Goal: Transaction & Acquisition: Purchase product/service

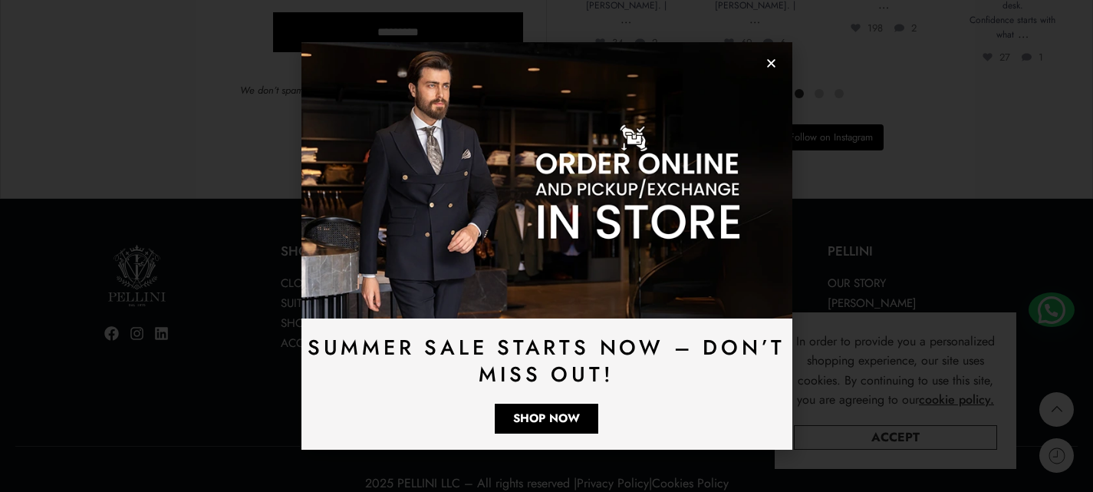
scroll to position [4370, 0]
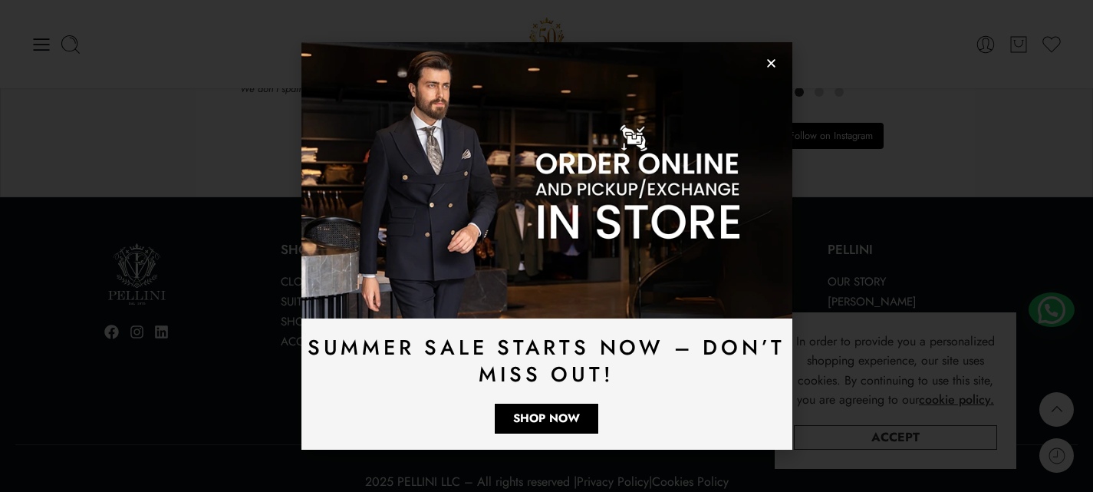
click at [769, 60] on icon "Close" at bounding box center [771, 64] width 12 height 12
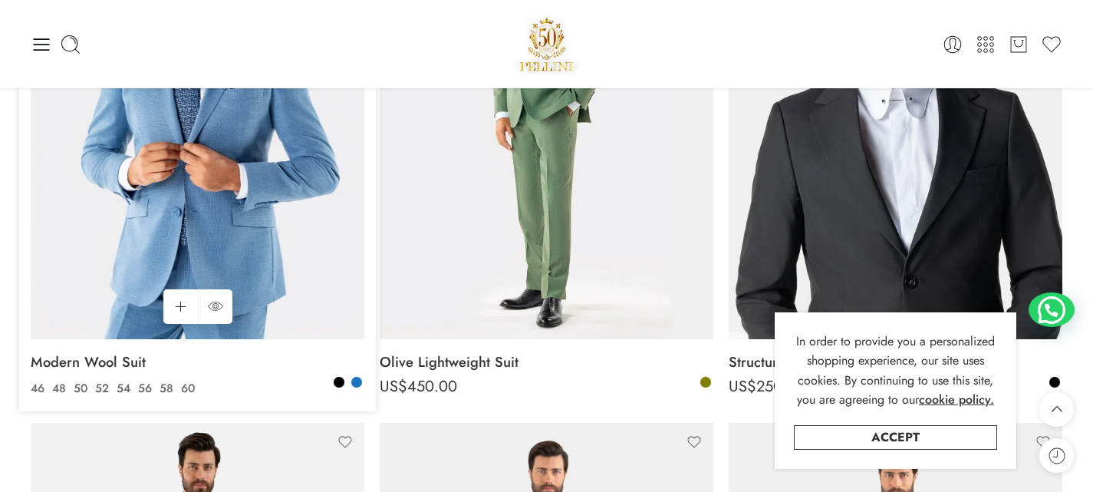
scroll to position [230, 0]
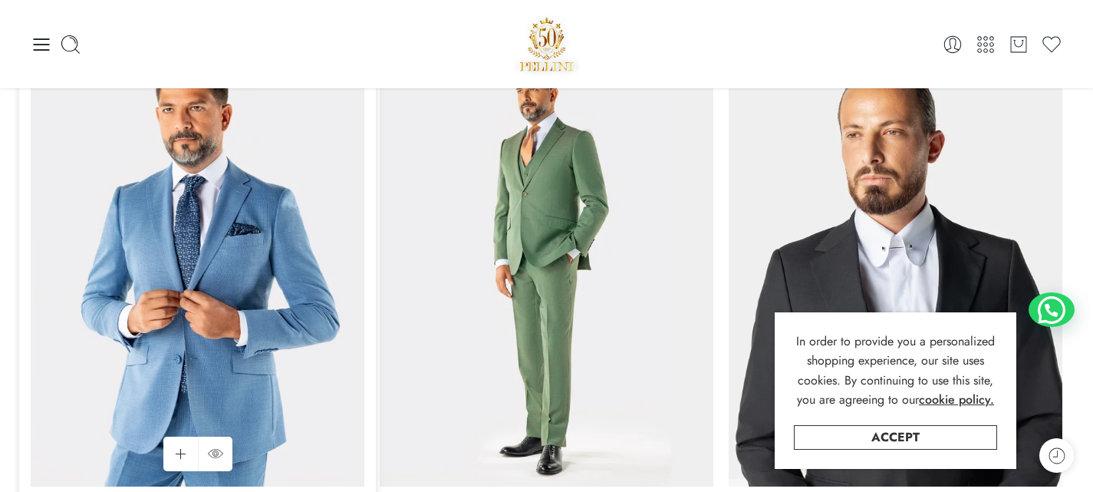
click at [224, 209] on img at bounding box center [198, 263] width 334 height 445
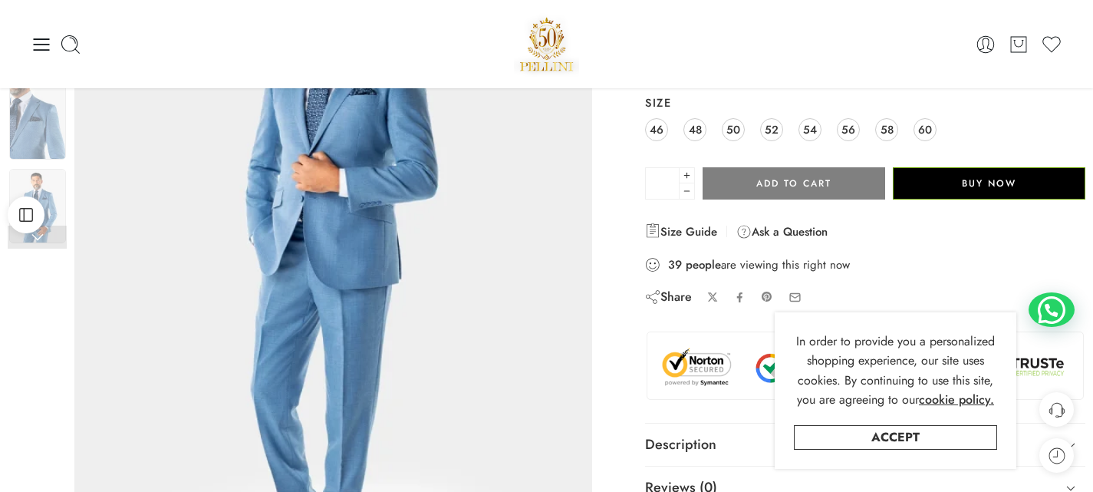
scroll to position [153, 0]
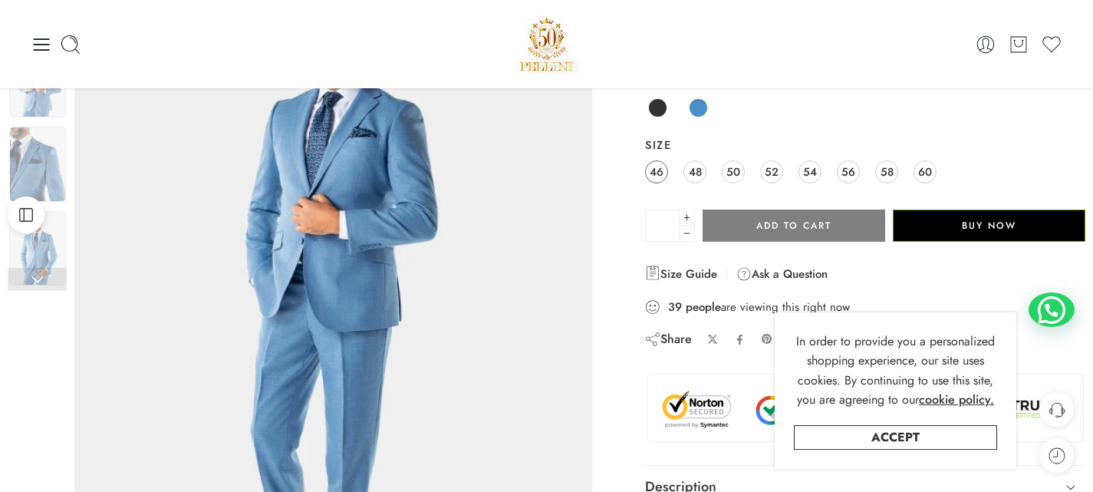
click at [660, 175] on span "46" at bounding box center [657, 171] width 14 height 21
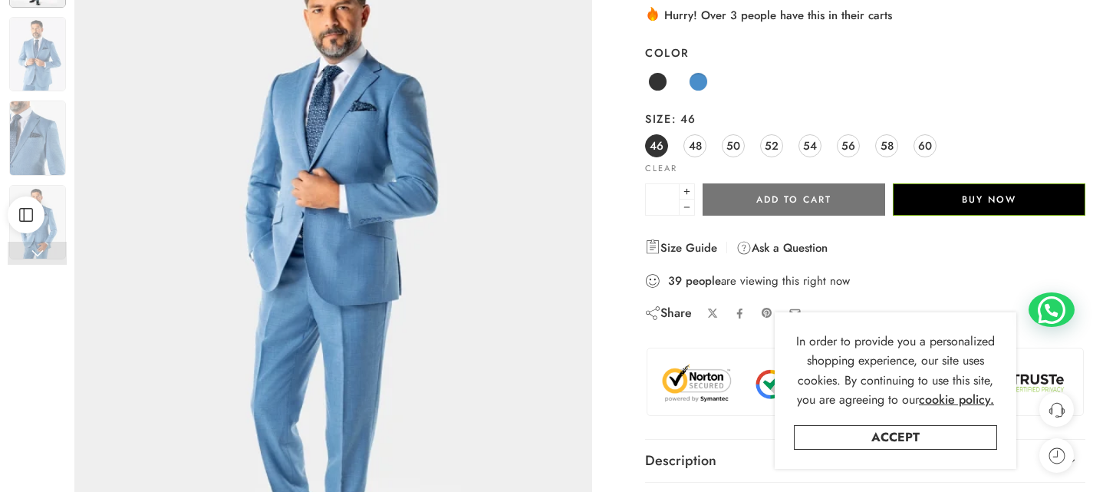
scroll to position [307, 0]
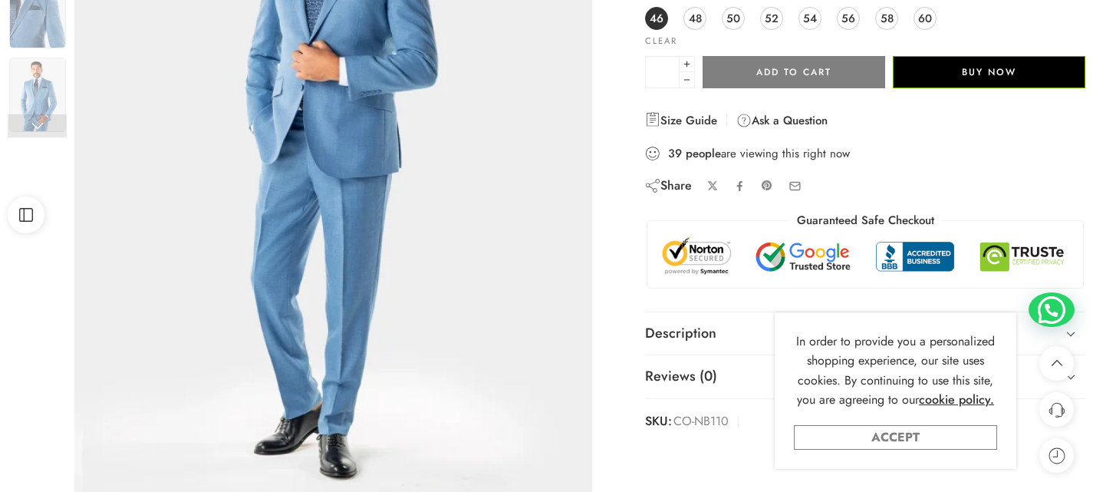
click at [929, 439] on link "Accept" at bounding box center [895, 437] width 203 height 25
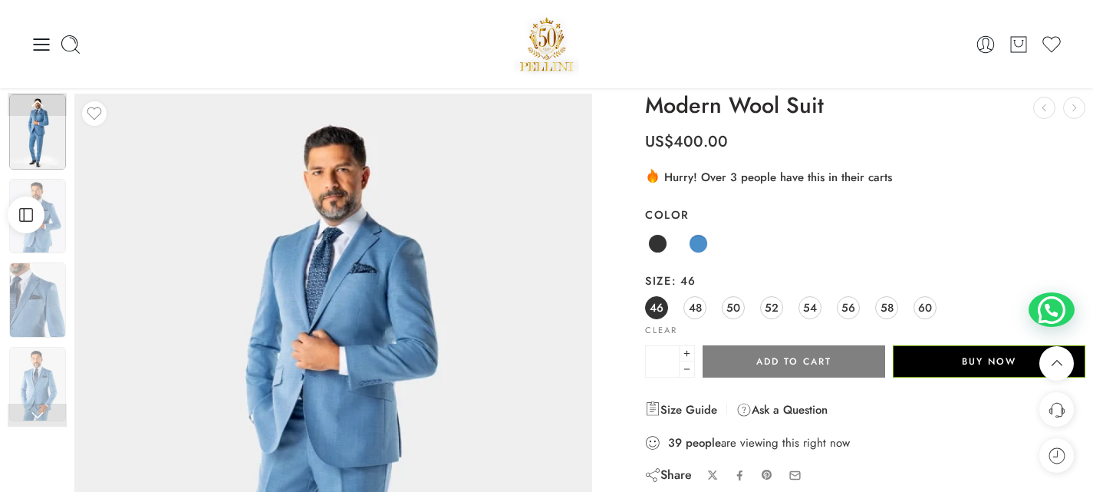
scroll to position [0, 0]
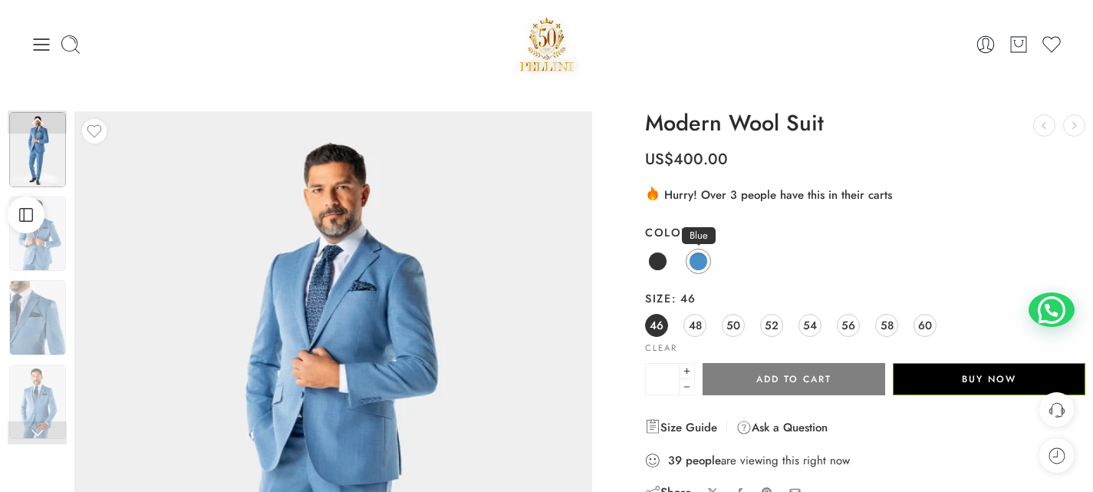
click at [695, 252] on span at bounding box center [699, 261] width 18 height 18
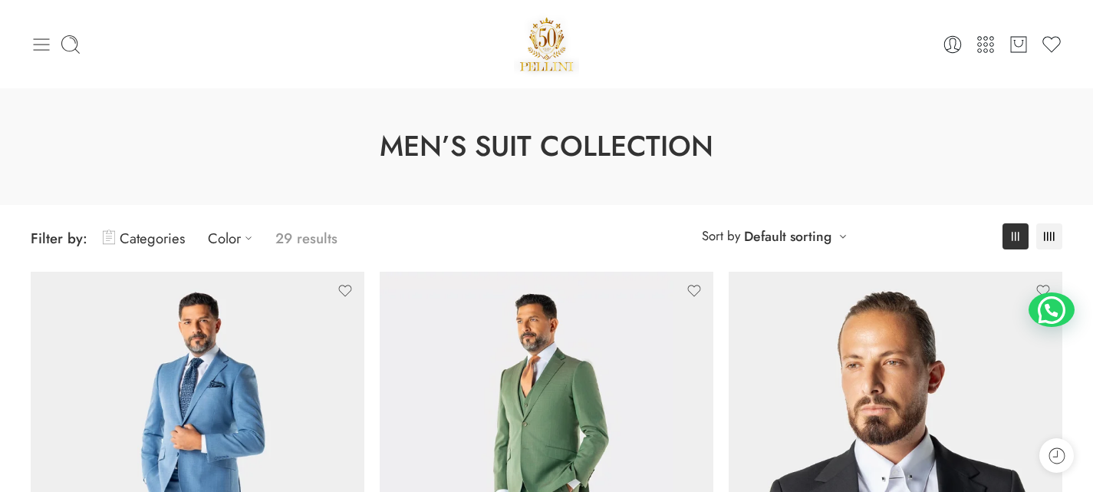
click at [43, 43] on icon at bounding box center [41, 44] width 21 height 21
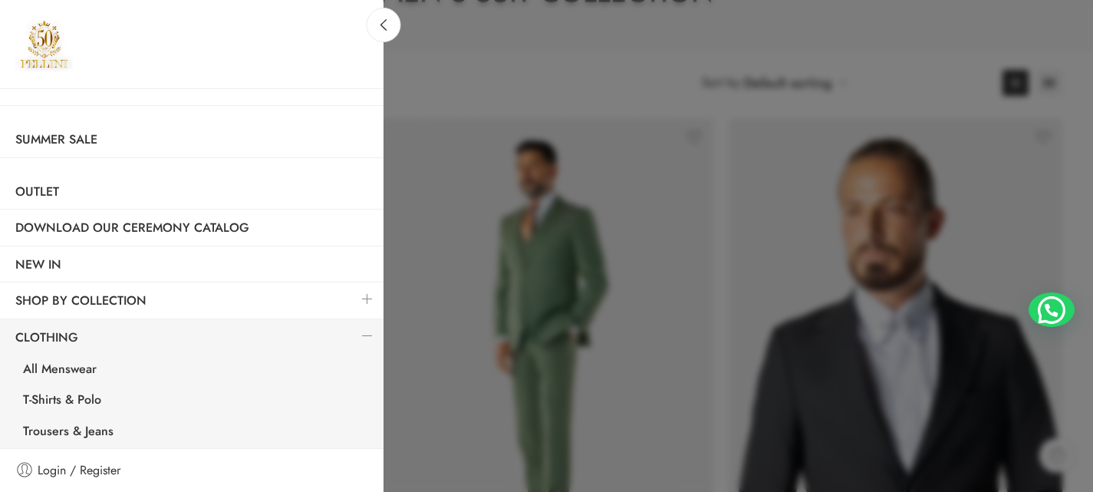
click at [696, 49] on div at bounding box center [546, 246] width 1093 height 492
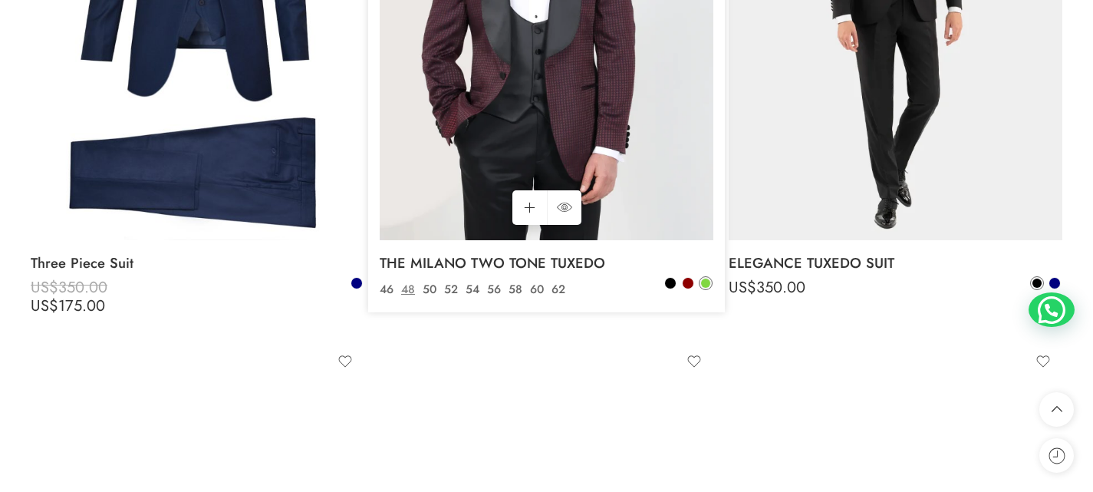
scroll to position [3528, 0]
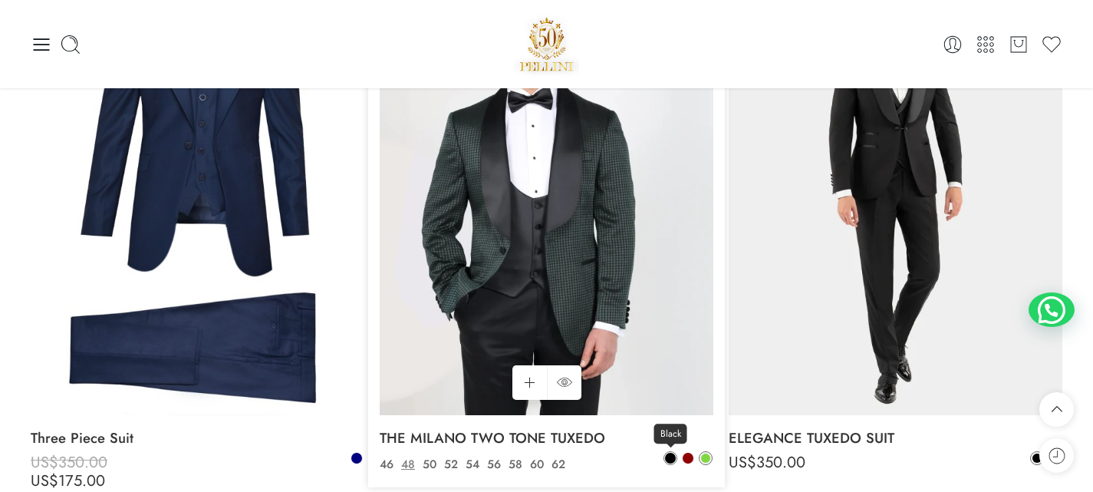
click at [675, 459] on span at bounding box center [670, 458] width 11 height 11
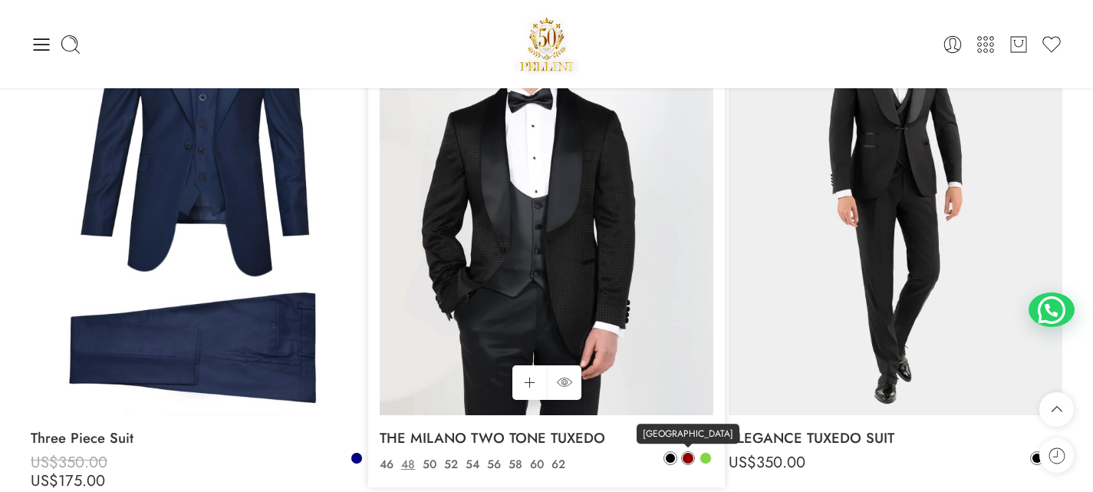
click at [689, 459] on span at bounding box center [688, 458] width 11 height 11
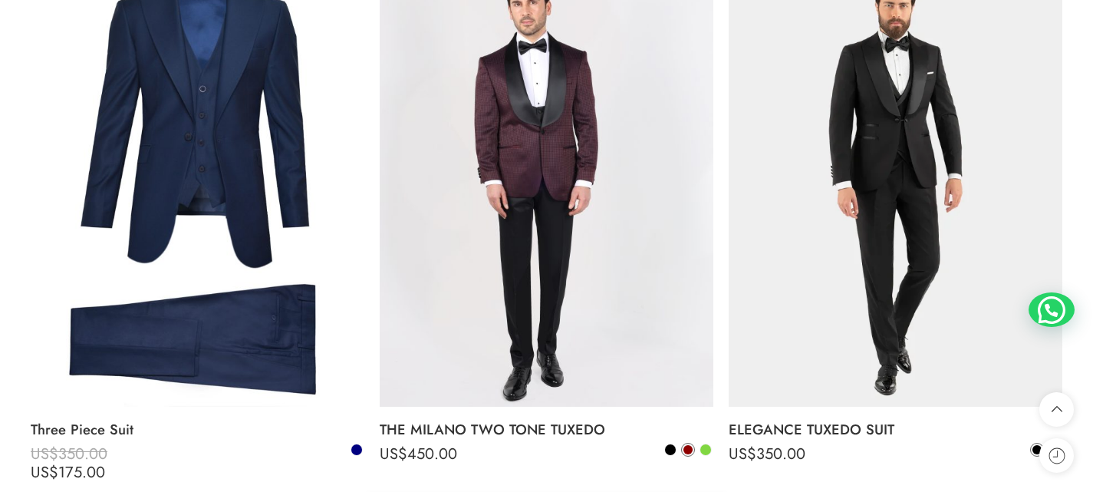
scroll to position [3605, 0]
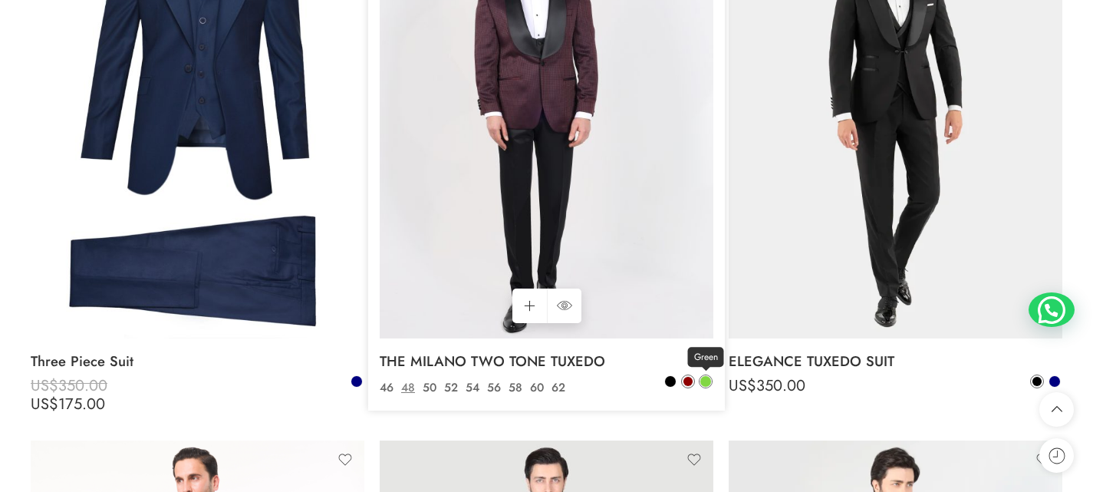
click at [704, 388] on link "Green" at bounding box center [706, 381] width 14 height 14
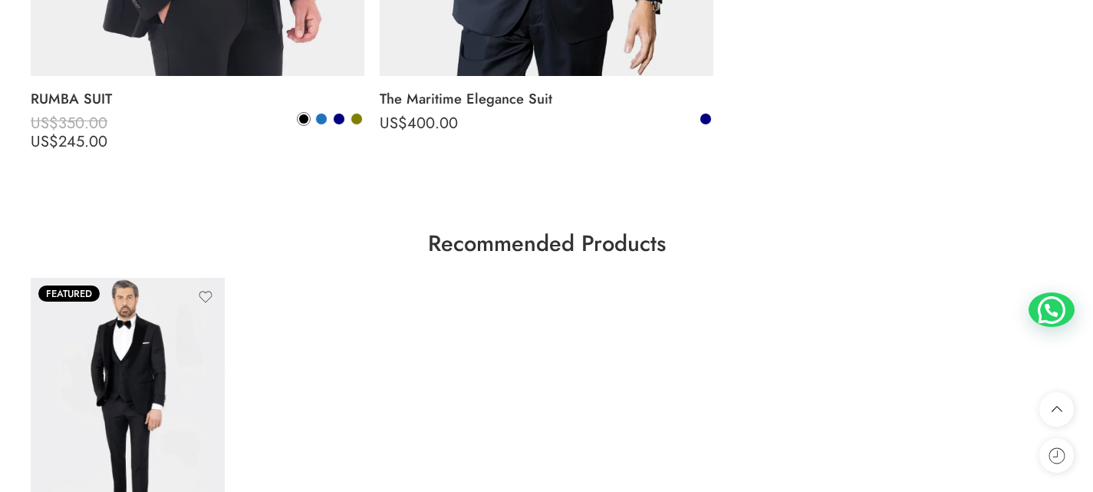
scroll to position [5676, 0]
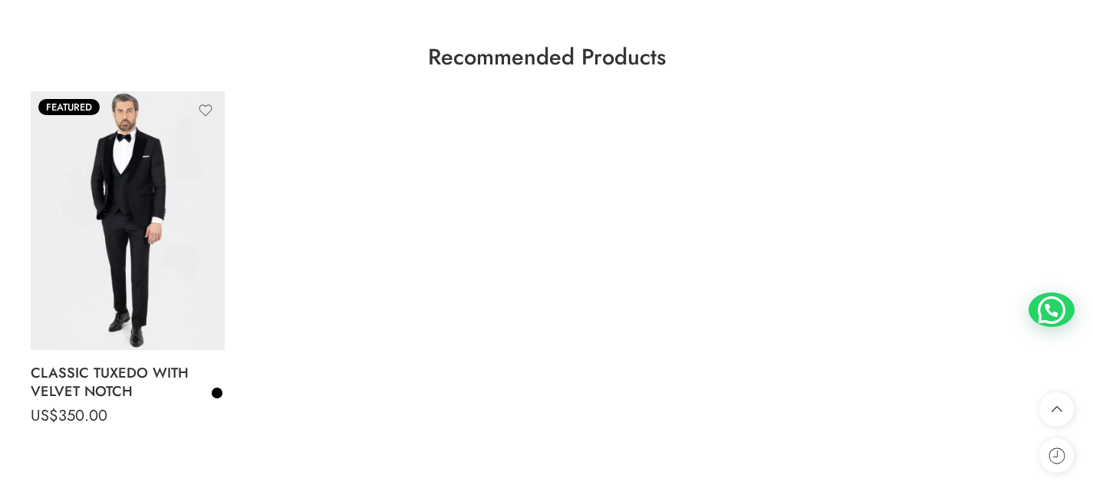
click at [595, 236] on div "Featured Select options CLASSIC TUXEDO WITH VELVET NOTCH US$ 350.00 US$ 350.00 …" at bounding box center [546, 270] width 1047 height 372
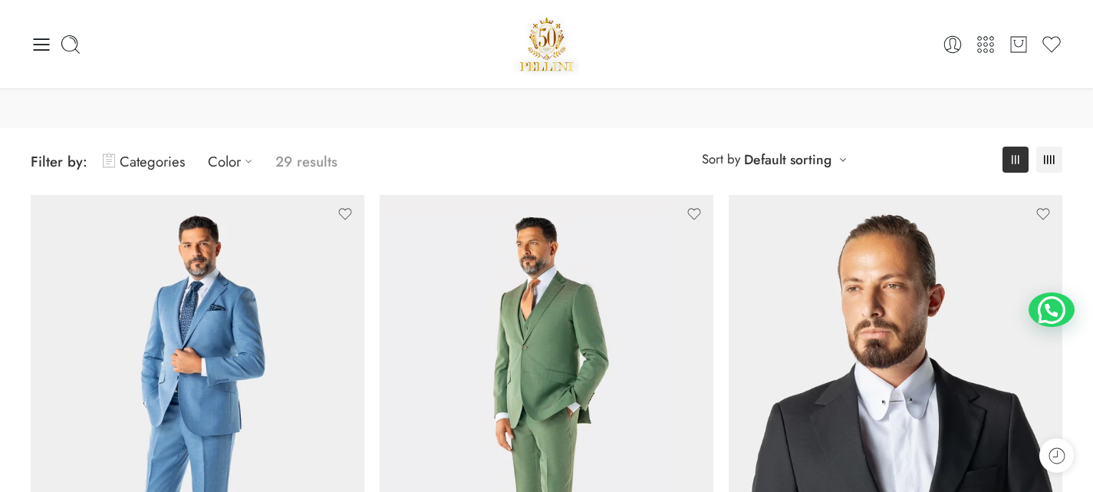
scroll to position [77, 0]
click at [211, 166] on link "Color" at bounding box center [234, 161] width 52 height 36
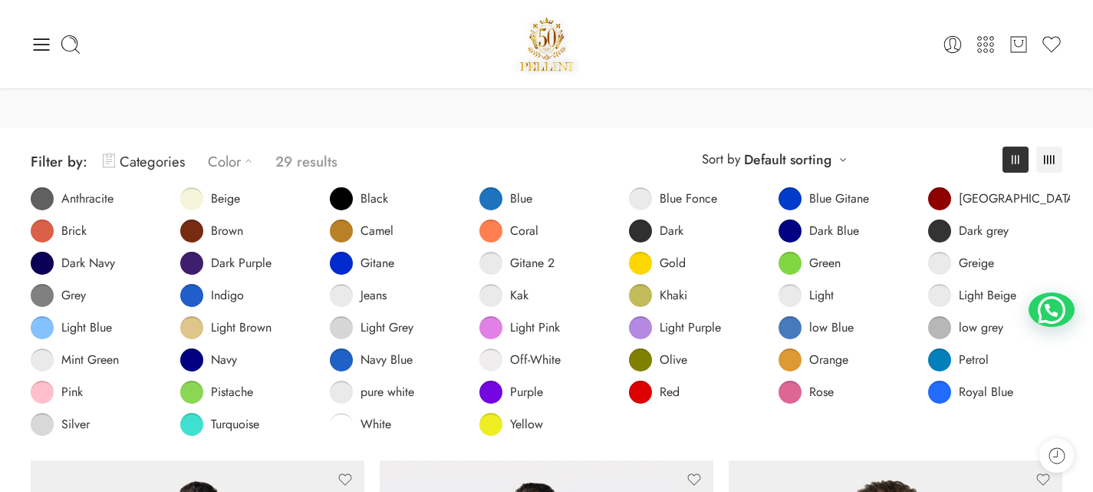
click at [211, 166] on link "Color" at bounding box center [234, 161] width 52 height 36
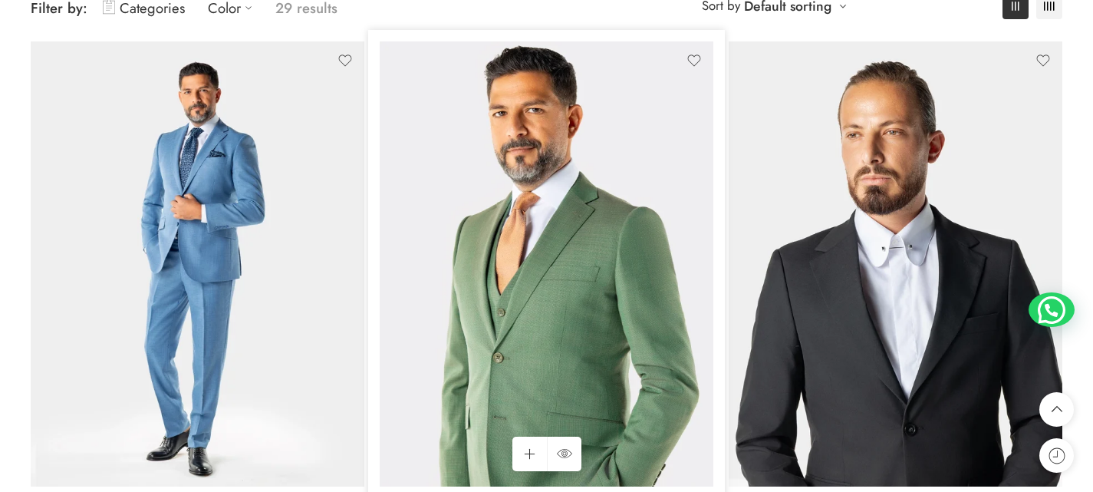
scroll to position [230, 0]
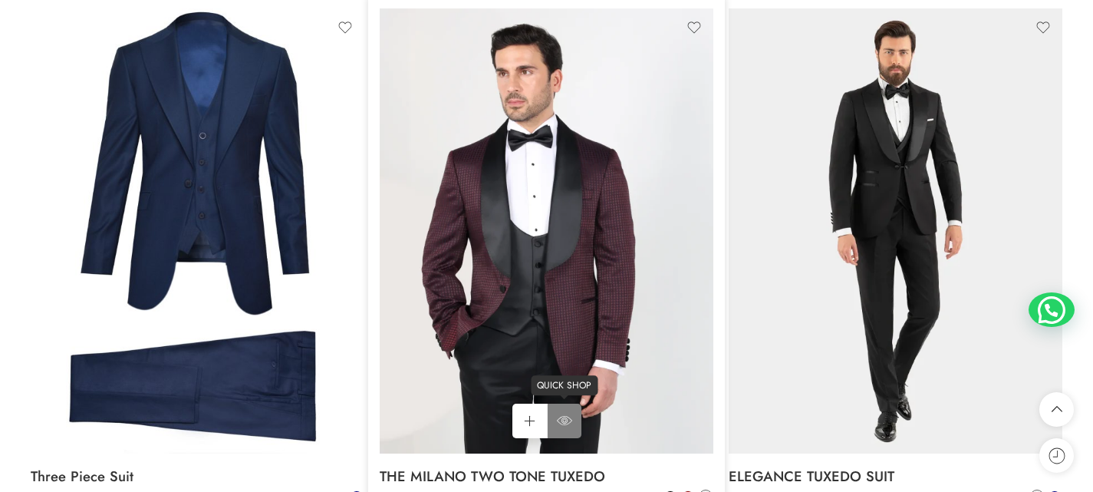
scroll to position [3605, 0]
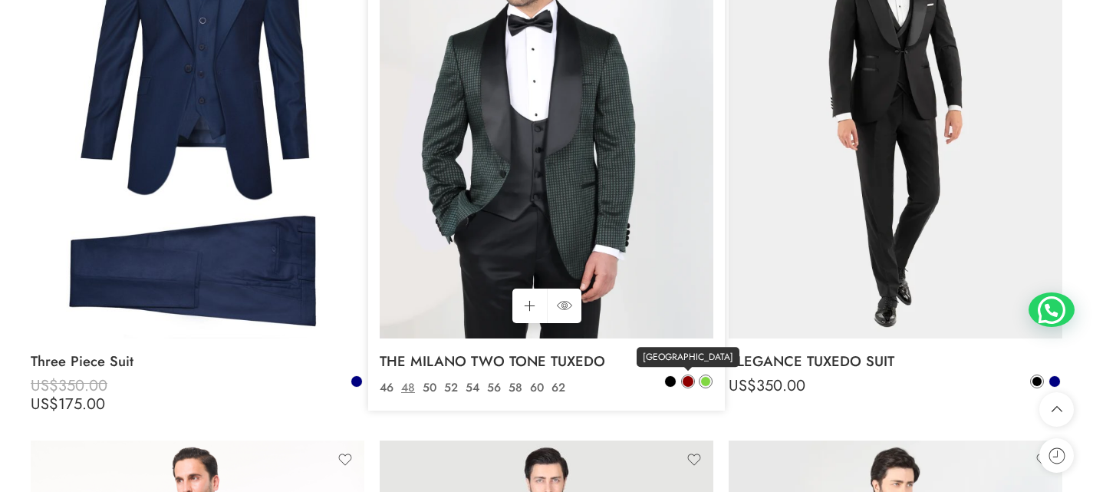
click at [690, 383] on span at bounding box center [688, 381] width 11 height 11
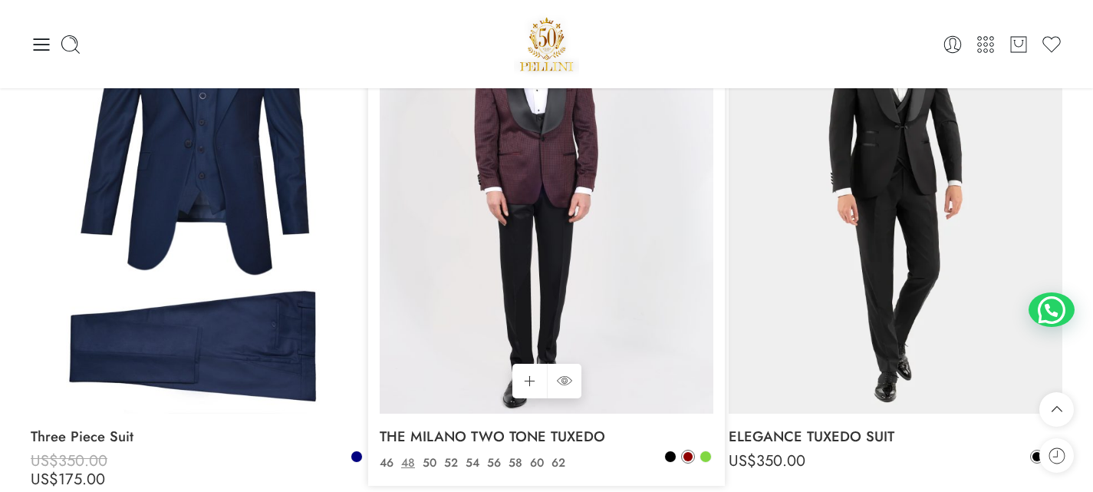
scroll to position [3528, 0]
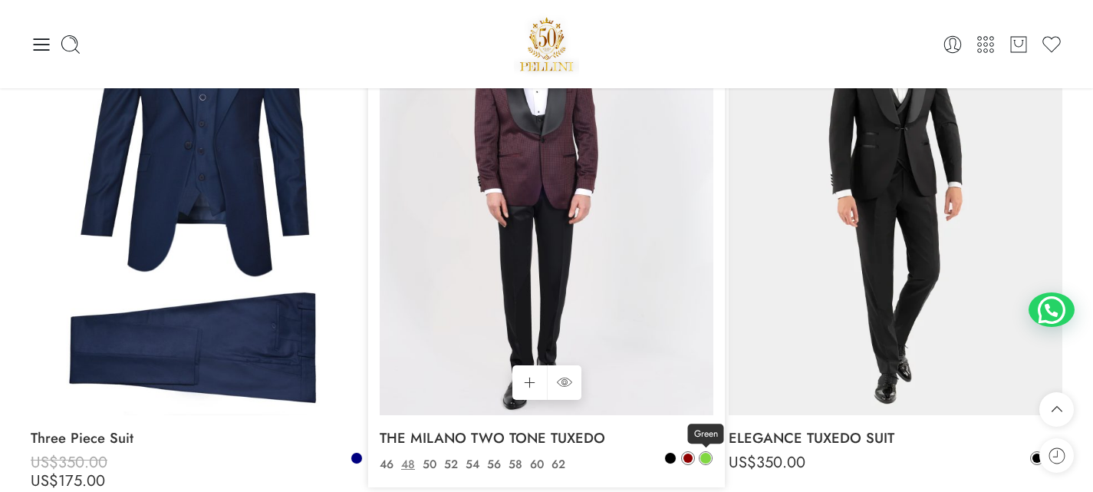
click at [709, 456] on span at bounding box center [705, 458] width 11 height 11
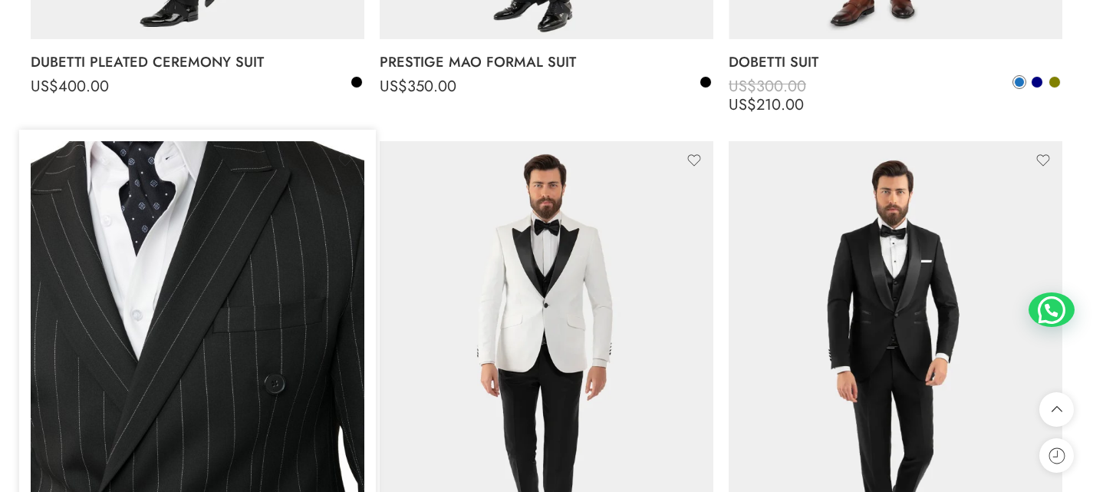
scroll to position [1841, 0]
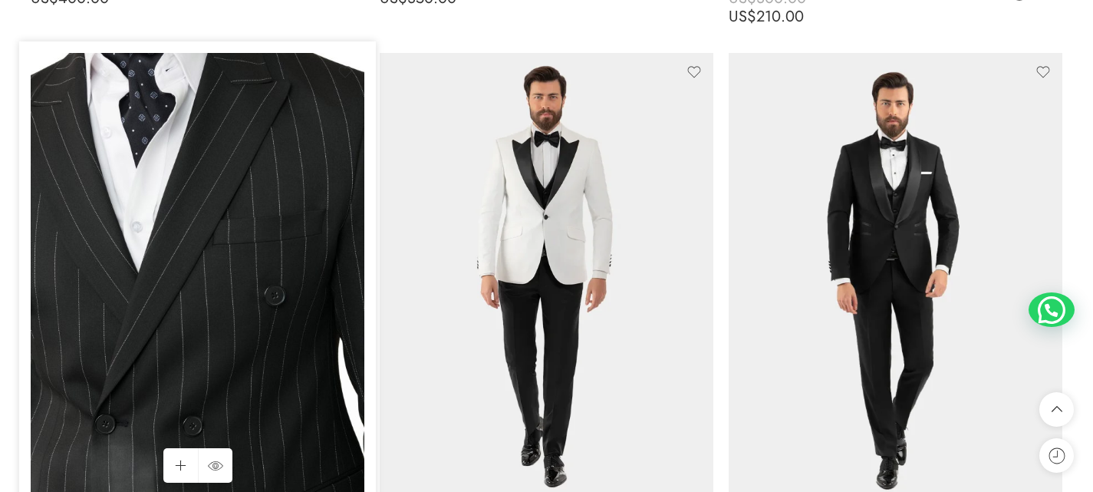
click at [155, 231] on img at bounding box center [198, 275] width 334 height 445
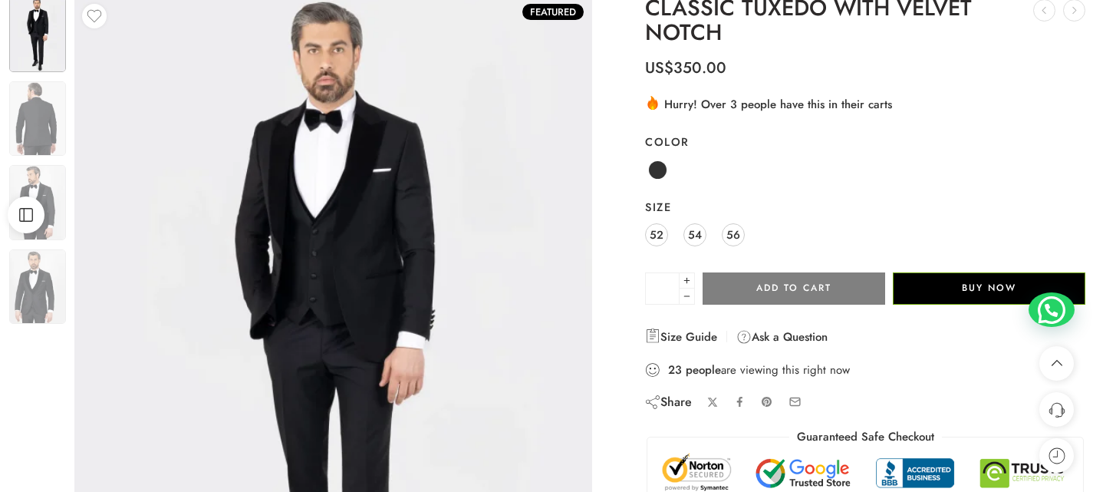
scroll to position [77, 0]
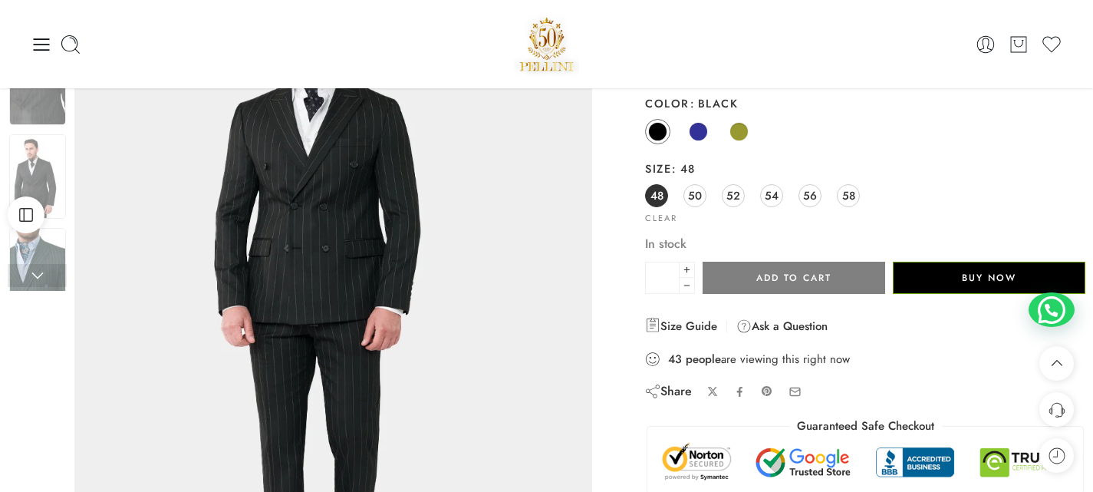
scroll to position [153, 0]
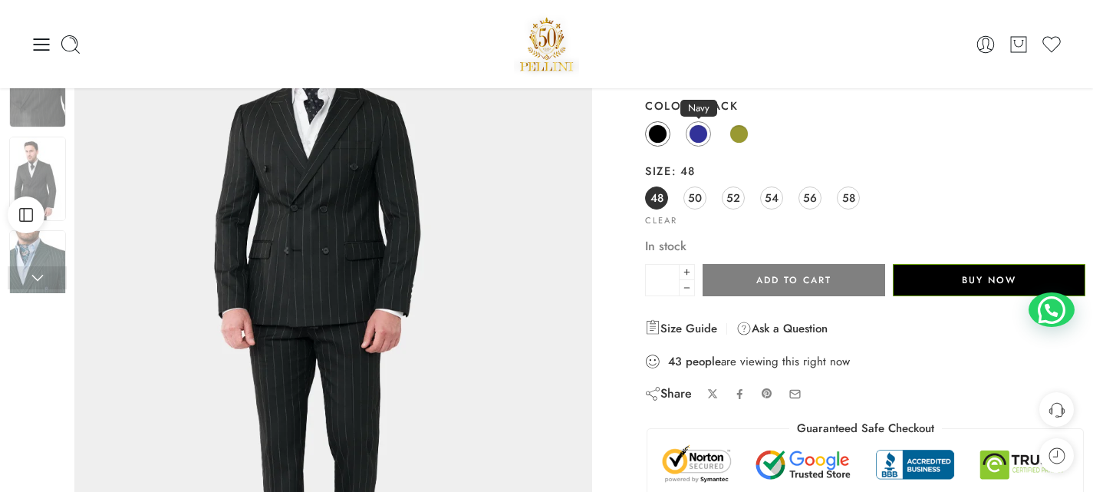
click at [702, 130] on span at bounding box center [698, 133] width 19 height 19
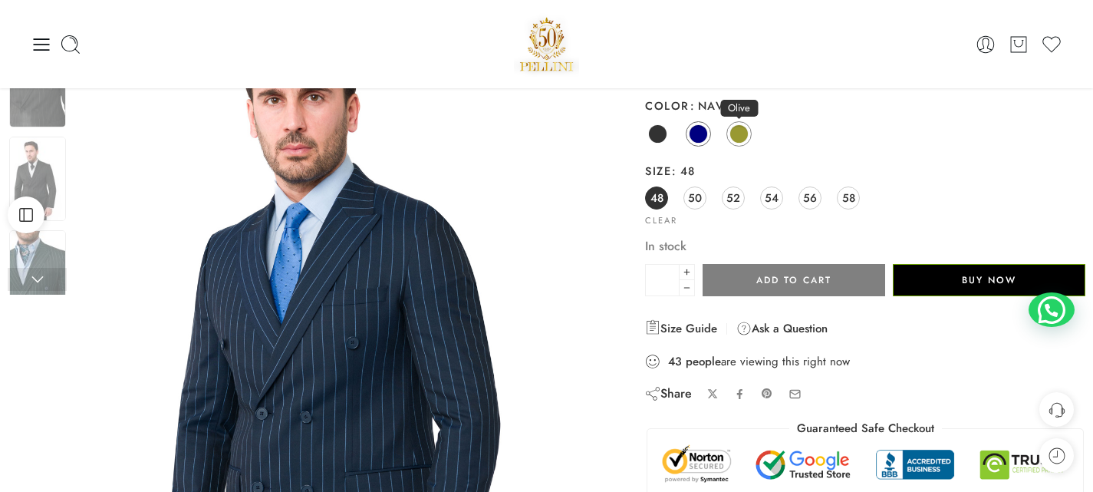
click at [742, 139] on span at bounding box center [738, 133] width 19 height 19
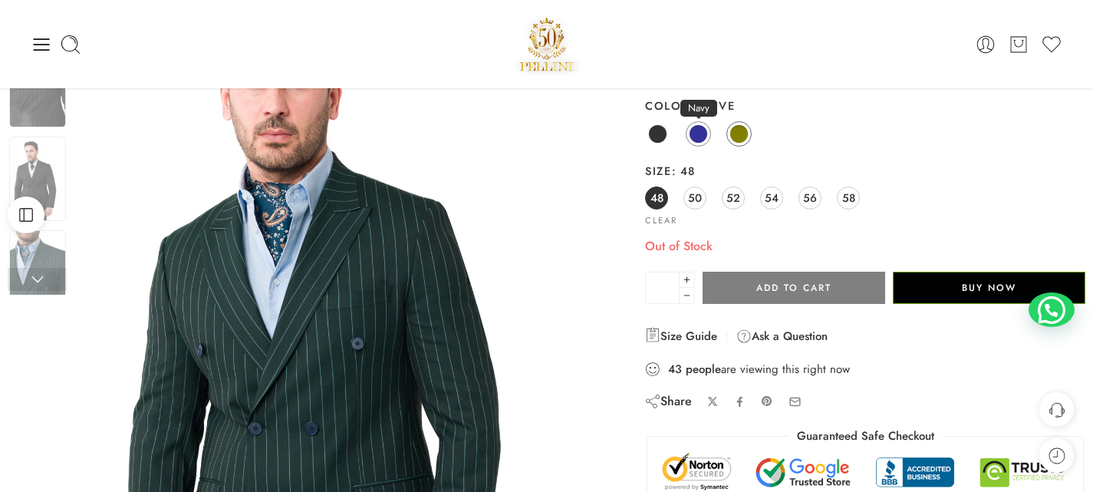
click at [699, 126] on span at bounding box center [698, 133] width 19 height 19
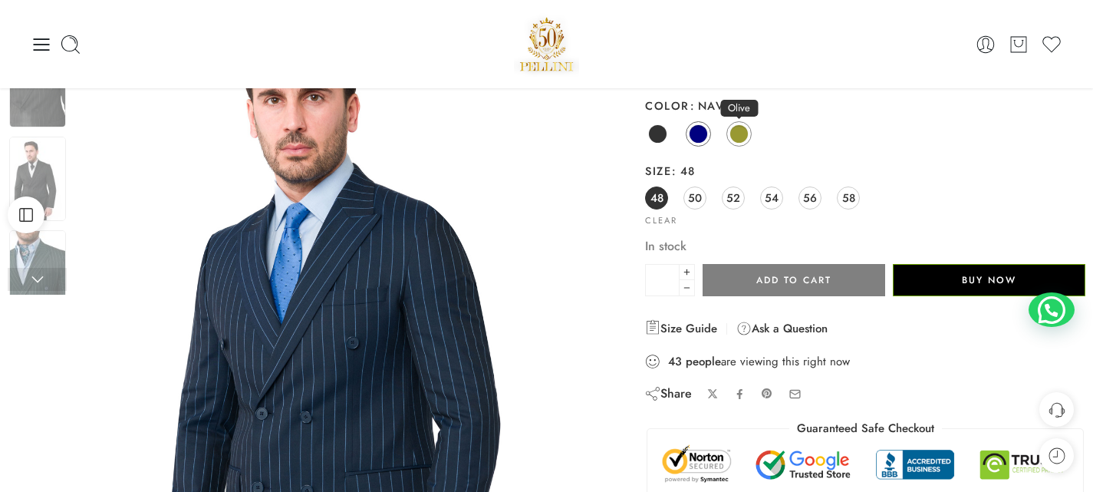
click at [742, 137] on span at bounding box center [738, 133] width 19 height 19
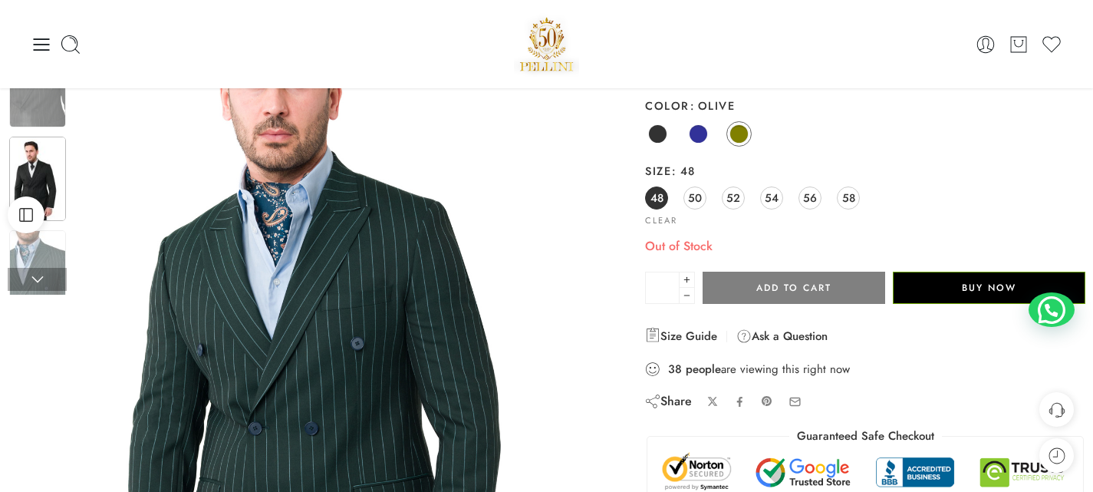
click at [48, 157] on img at bounding box center [37, 179] width 57 height 84
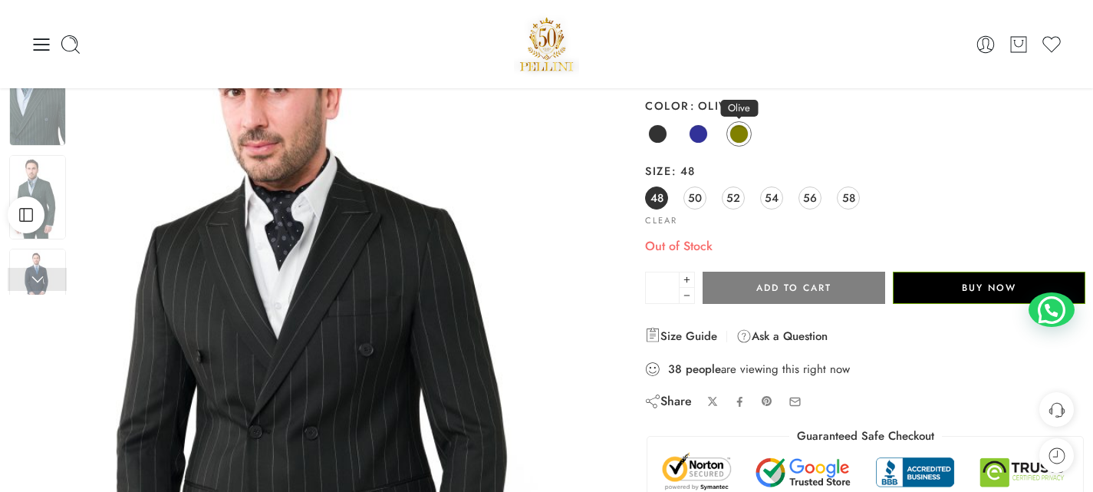
click at [746, 130] on span at bounding box center [738, 133] width 19 height 19
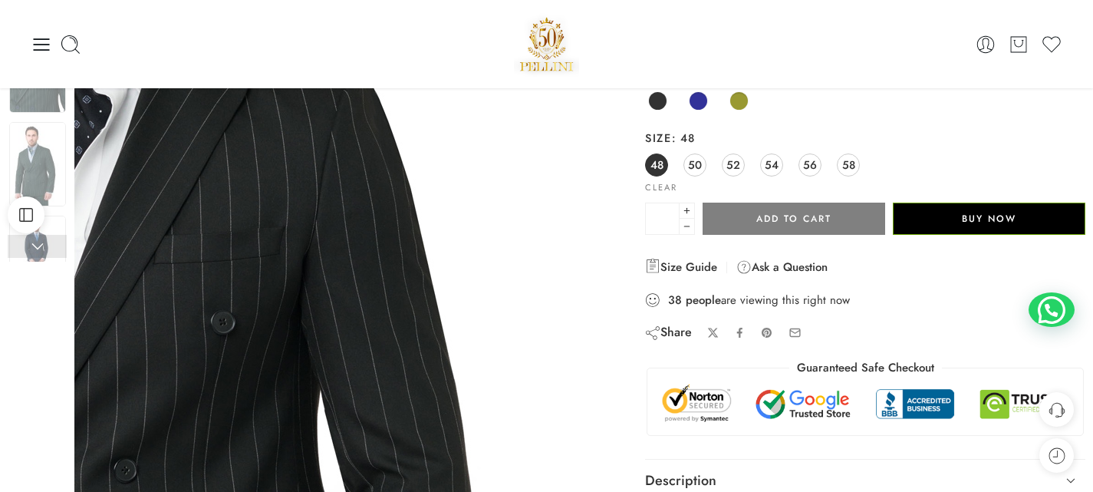
scroll to position [0, 0]
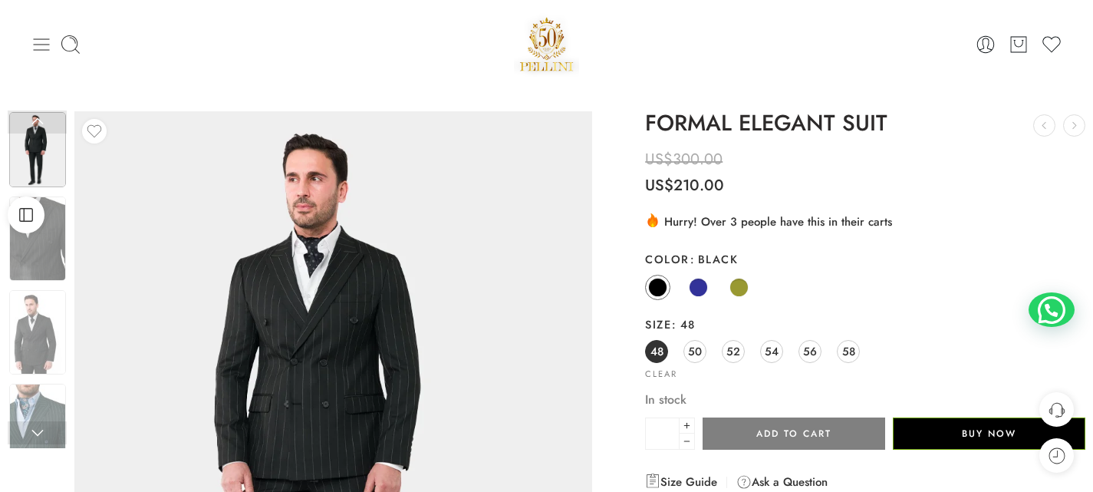
drag, startPoint x: 0, startPoint y: 0, endPoint x: 32, endPoint y: 45, distance: 55.5
click at [32, 45] on icon at bounding box center [41, 44] width 21 height 21
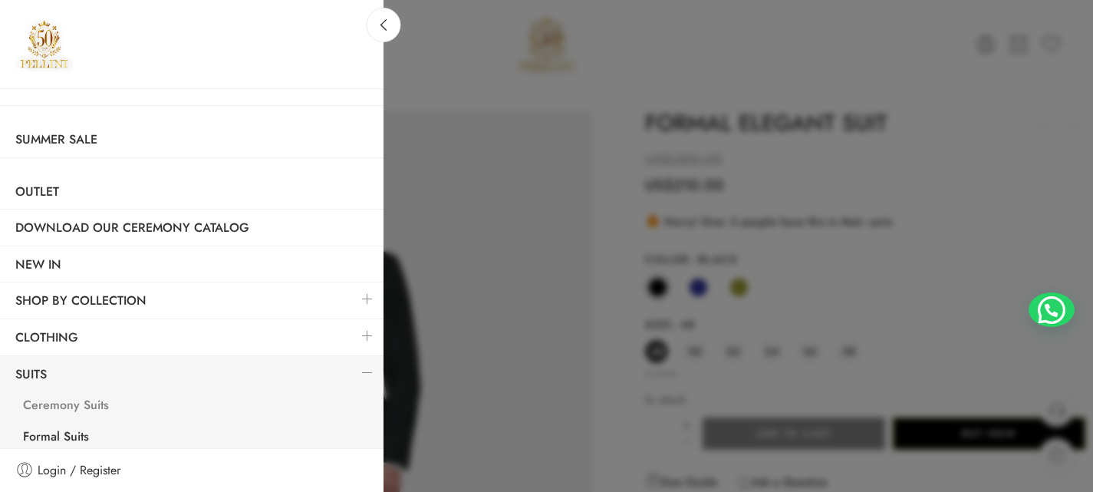
click at [62, 407] on link "Ceremony Suits" at bounding box center [196, 406] width 376 height 31
click at [67, 435] on link "Formal Suits" at bounding box center [196, 438] width 376 height 31
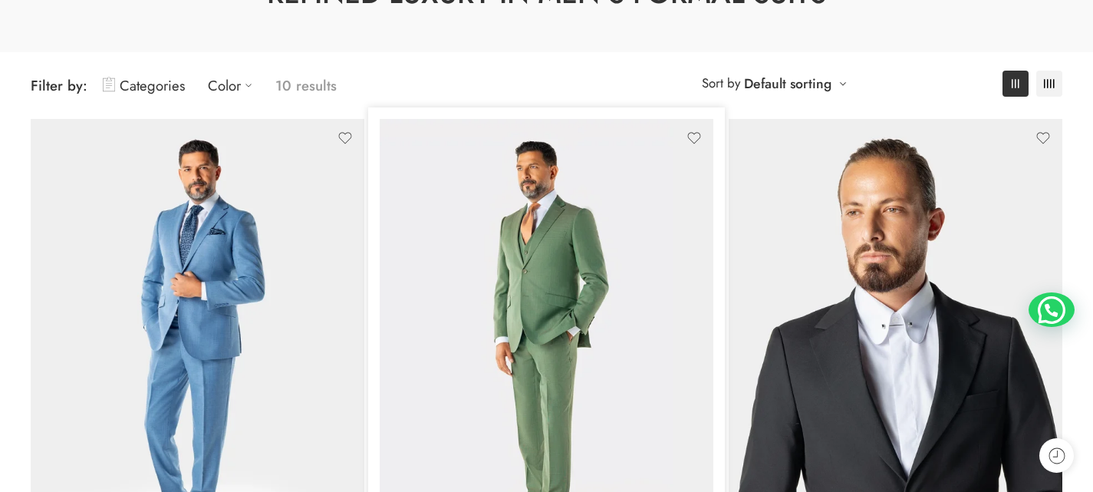
scroll to position [153, 0]
